Goal: Task Accomplishment & Management: Complete application form

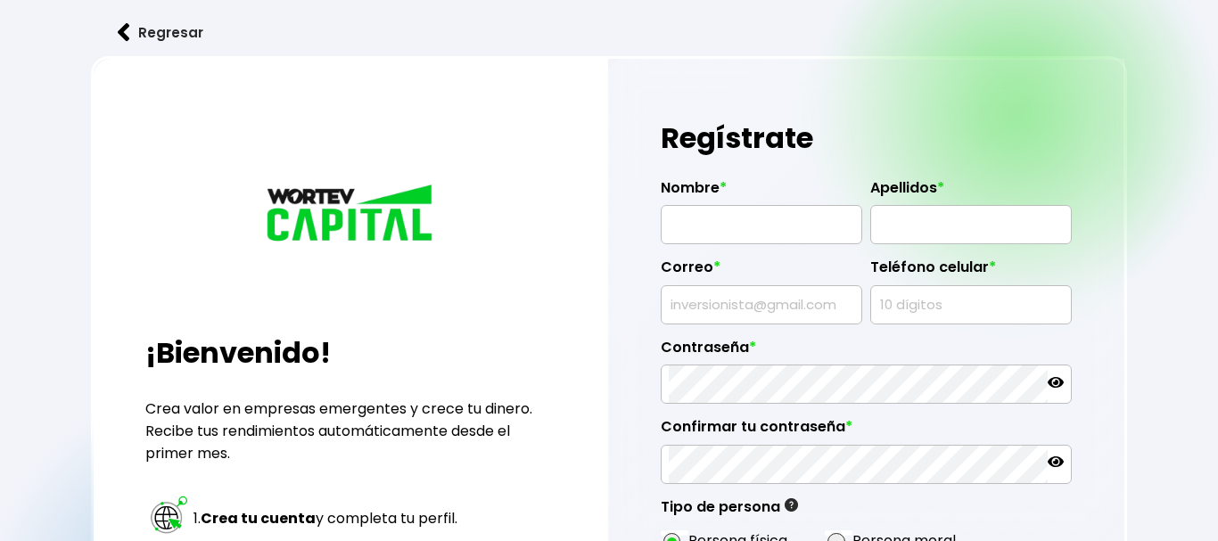
radio input "true"
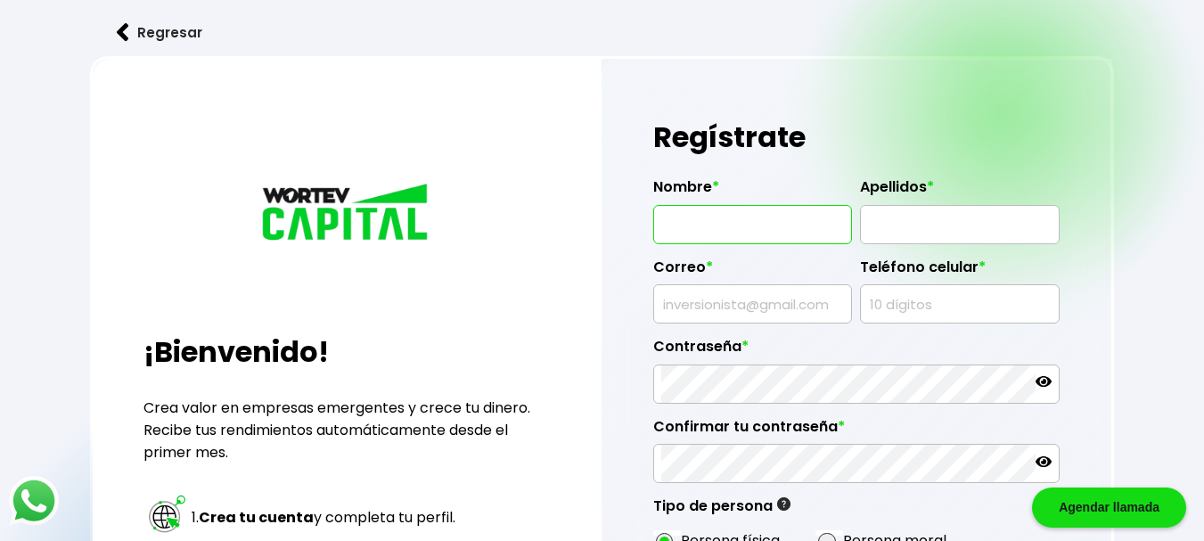
click at [728, 235] on input "text" at bounding box center [753, 224] width 183 height 37
type input "[PERSON_NAME]"
click at [924, 238] on input "text" at bounding box center [959, 224] width 183 height 37
type input "[PERSON_NAME]"
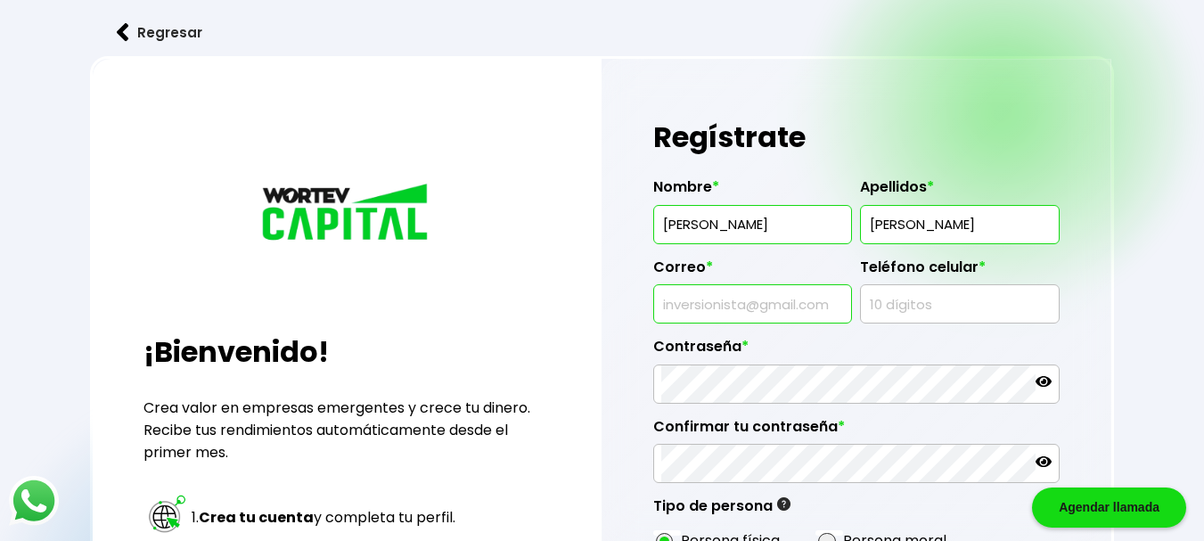
click at [795, 289] on input "text" at bounding box center [753, 303] width 183 height 37
type input "[EMAIL_ADDRESS][DOMAIN_NAME]"
click at [975, 300] on input "text" at bounding box center [959, 303] width 183 height 37
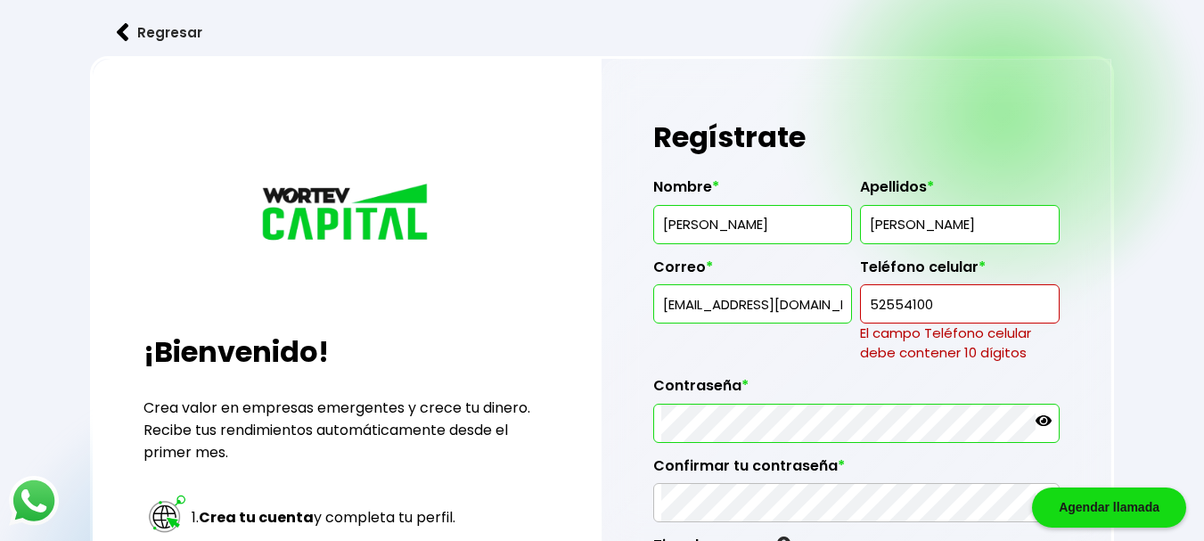
click at [818, 368] on div "Contraseña *" at bounding box center [857, 403] width 407 height 80
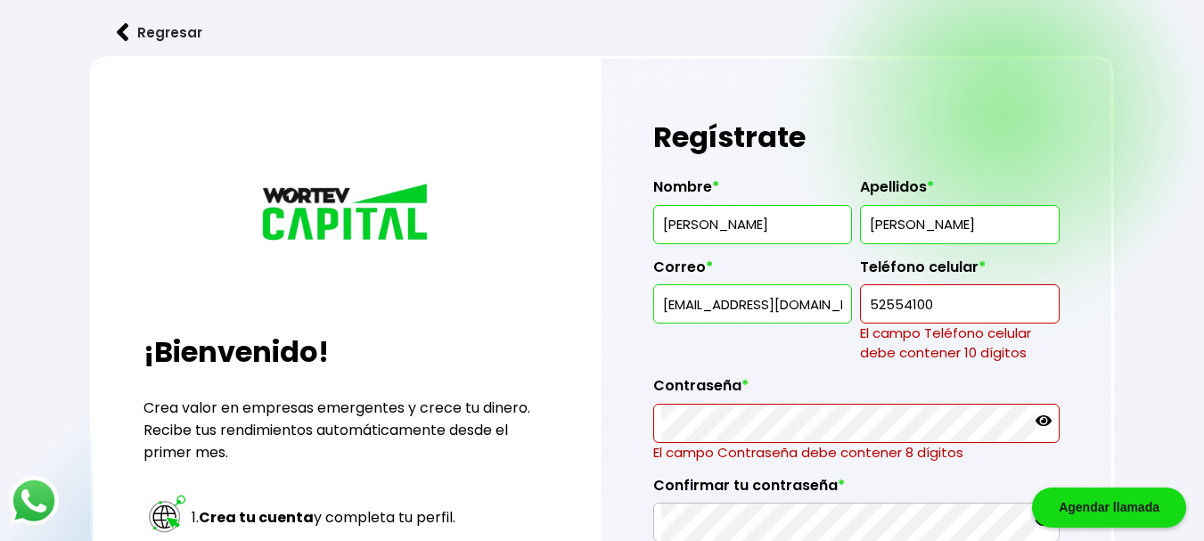
click at [954, 305] on input "52554100" at bounding box center [959, 303] width 183 height 37
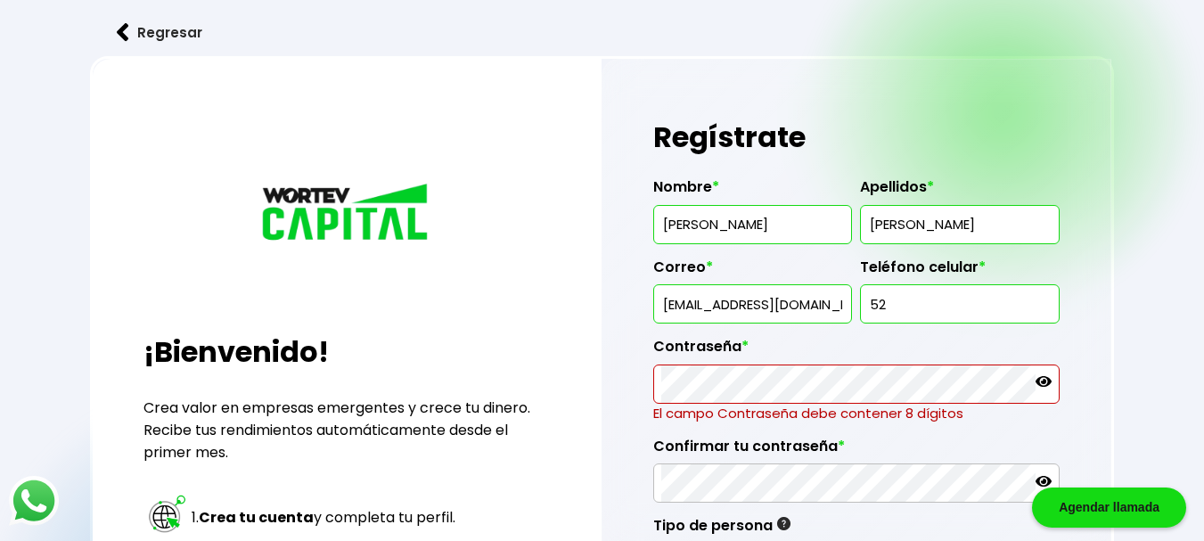
type input "5"
type input "5541002732"
click at [949, 362] on label "Contraseña *" at bounding box center [857, 351] width 407 height 27
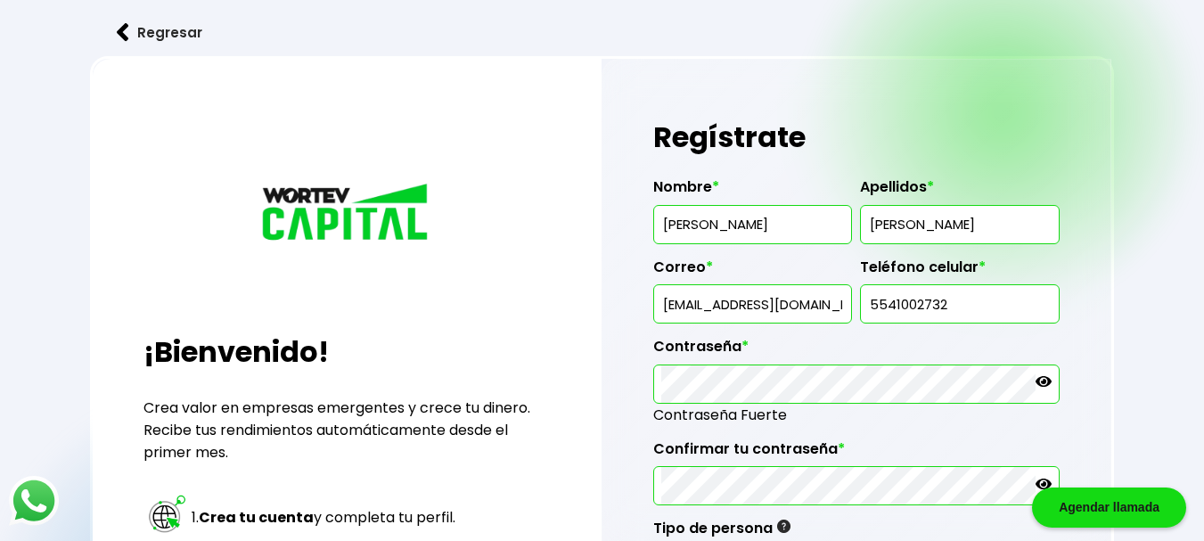
click at [1040, 381] on icon at bounding box center [1044, 382] width 16 height 16
click at [1037, 476] on icon at bounding box center [1044, 484] width 16 height 16
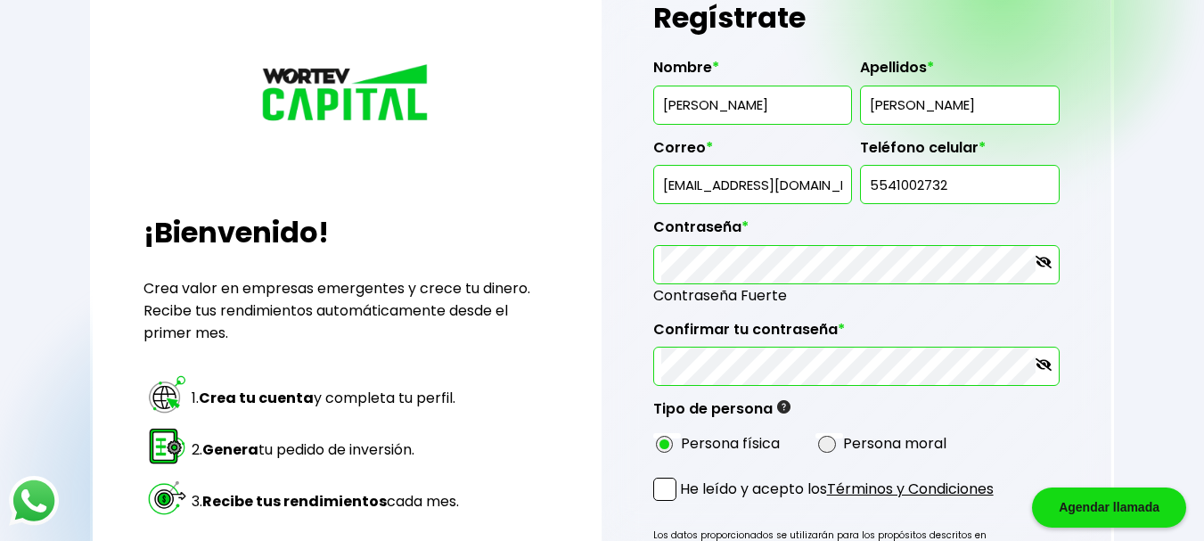
scroll to position [323, 0]
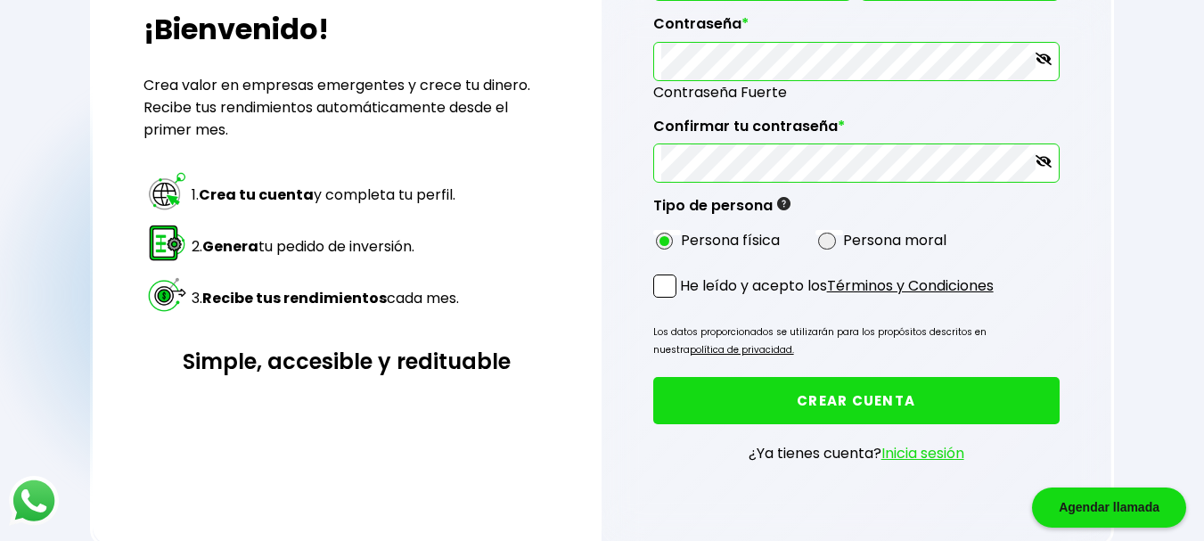
click at [668, 286] on span at bounding box center [665, 286] width 23 height 23
click at [684, 300] on input "He leído y acepto los Términos y Condiciones" at bounding box center [684, 300] width 0 height 0
click at [733, 394] on button "CREAR CUENTA" at bounding box center [857, 400] width 407 height 47
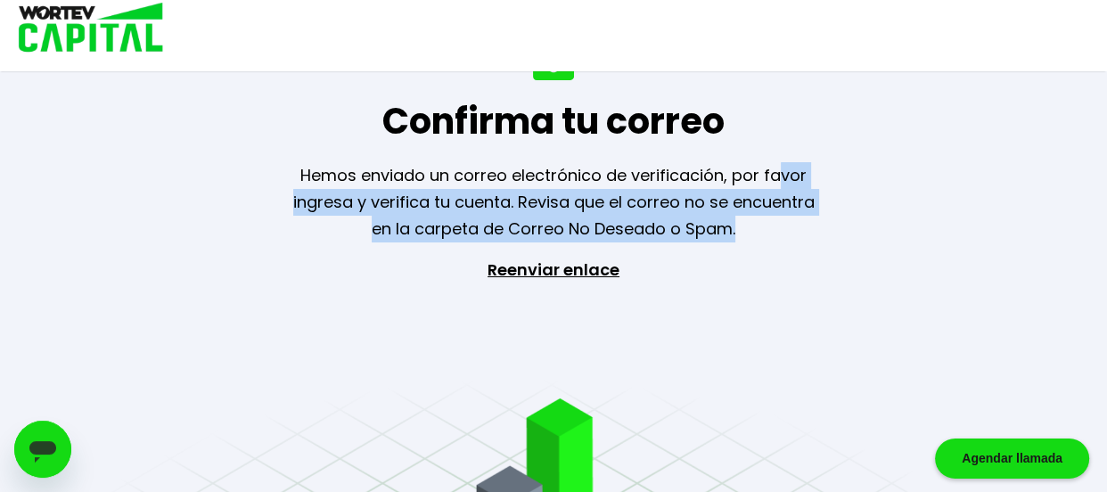
drag, startPoint x: 779, startPoint y: 208, endPoint x: 779, endPoint y: 220, distance: 12.5
click at [779, 220] on p "Hemos enviado un correo electrónico de verificación, por favor ingresa y verifi…" at bounding box center [553, 202] width 567 height 80
click at [925, 195] on div "Confirma tu correo Hemos enviado un correo electrónico de verificación, por fav…" at bounding box center [553, 246] width 1107 height 492
